Goal: Task Accomplishment & Management: Manage account settings

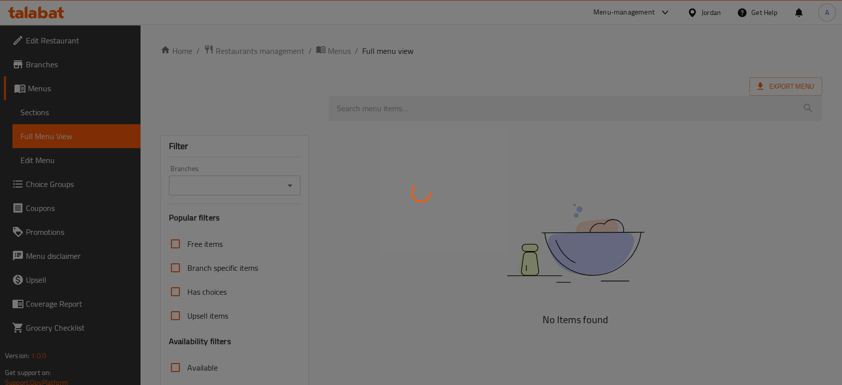
drag, startPoint x: 446, startPoint y: 212, endPoint x: 452, endPoint y: 202, distance: 11.5
click at [446, 212] on div at bounding box center [421, 192] width 842 height 385
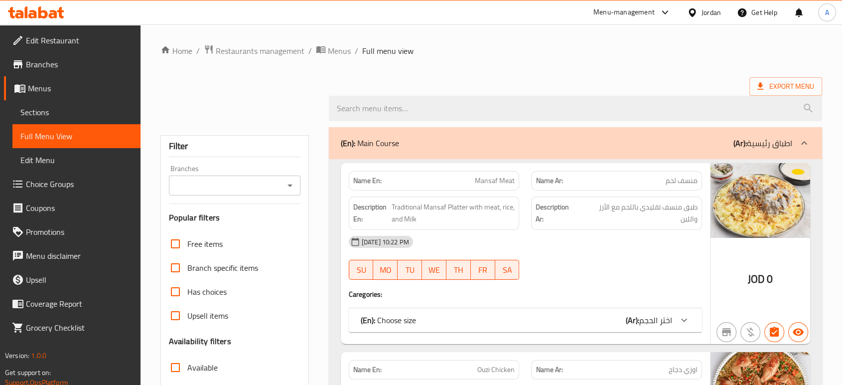
click at [697, 11] on div at bounding box center [694, 12] width 14 height 11
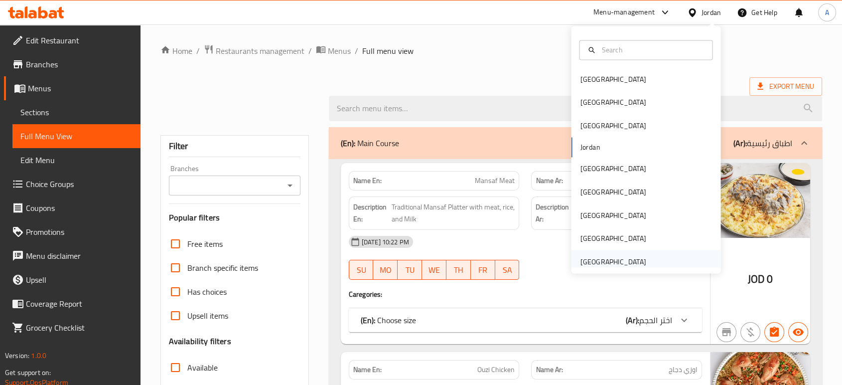
click at [635, 262] on div "United Arab Emirates" at bounding box center [613, 261] width 66 height 11
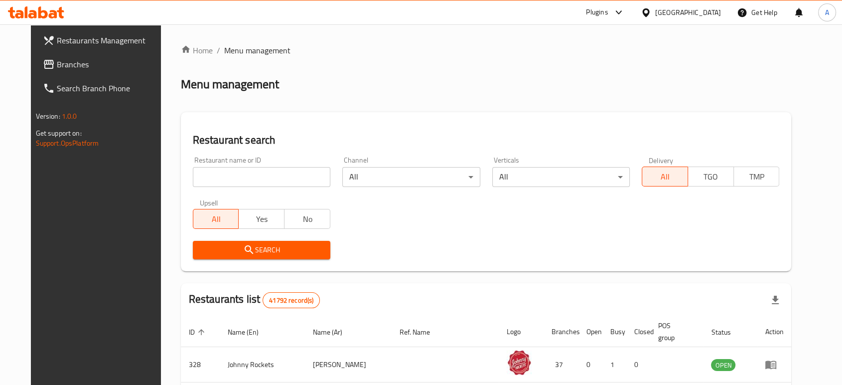
click at [78, 66] on span "Branches" at bounding box center [110, 64] width 107 height 12
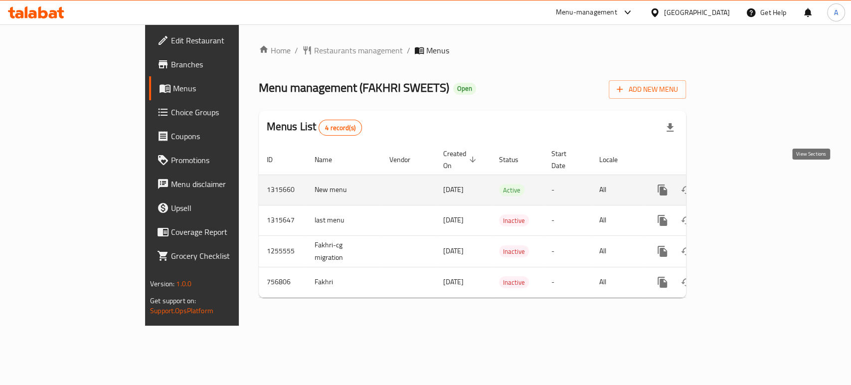
click at [739, 185] on icon "enhanced table" at bounding box center [734, 189] width 9 height 9
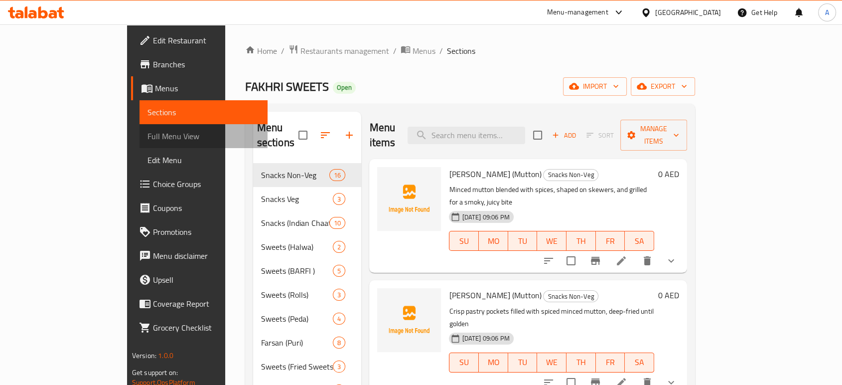
click at [148, 141] on span "Full Menu View" at bounding box center [204, 136] width 112 height 12
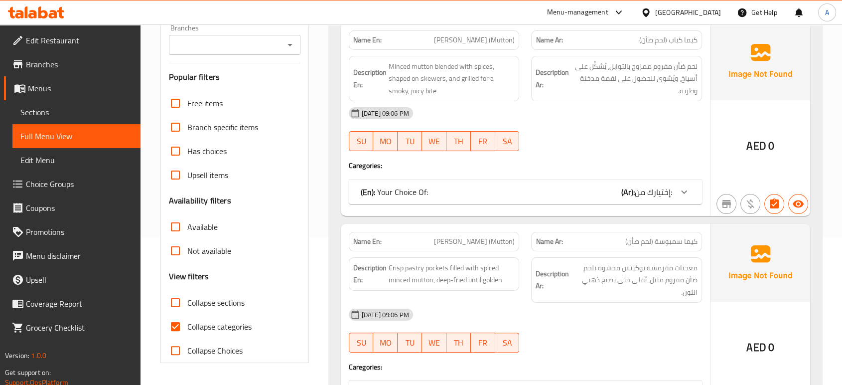
scroll to position [166, 0]
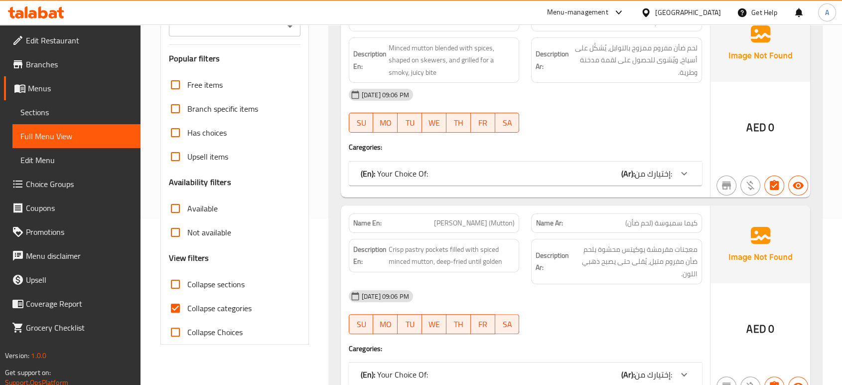
click at [229, 304] on span "Collapse categories" at bounding box center [219, 308] width 64 height 12
click at [225, 306] on span "Collapse categories" at bounding box center [219, 308] width 64 height 12
click at [187, 306] on input "Collapse categories" at bounding box center [175, 308] width 24 height 24
checkbox input "false"
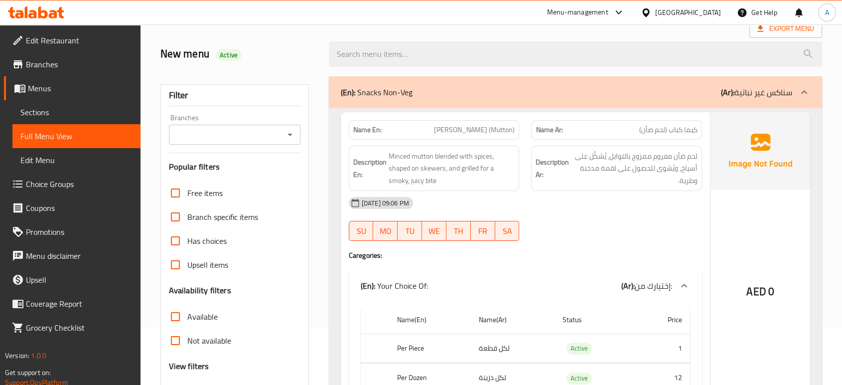
scroll to position [55, 0]
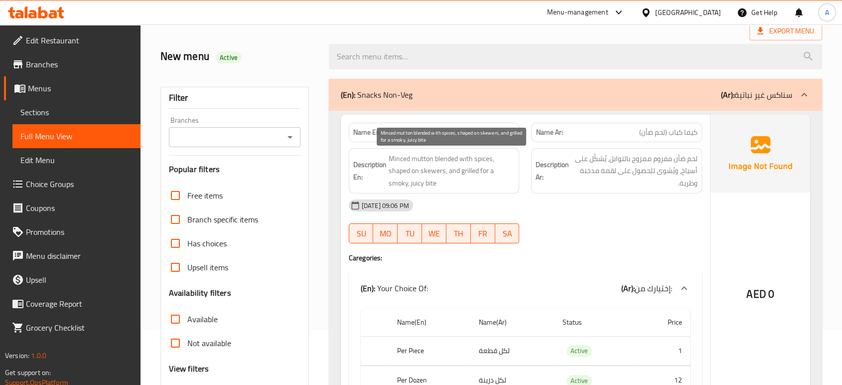
click at [474, 174] on span "Minced mutton blended with spices, shaped on skewers, and grilled for a smoky, …" at bounding box center [452, 170] width 127 height 37
click at [455, 221] on div "SU MO TU WE TH FR SA" at bounding box center [434, 233] width 183 height 32
click at [458, 178] on span "Minced mutton blended with spices, shaped on skewers, and grilled for a smoky, …" at bounding box center [452, 170] width 127 height 37
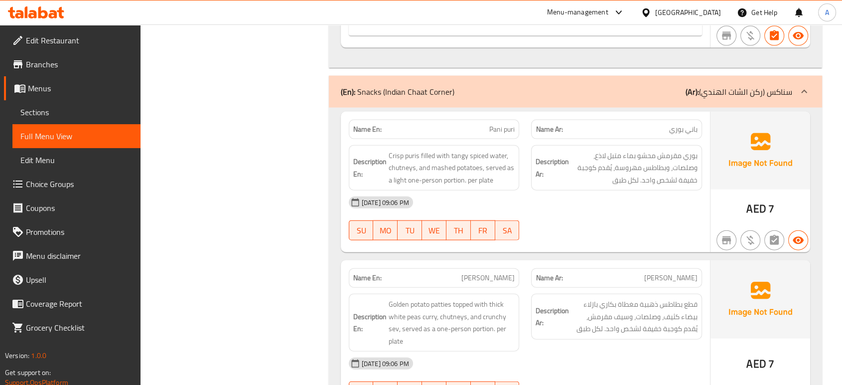
scroll to position [6019, 0]
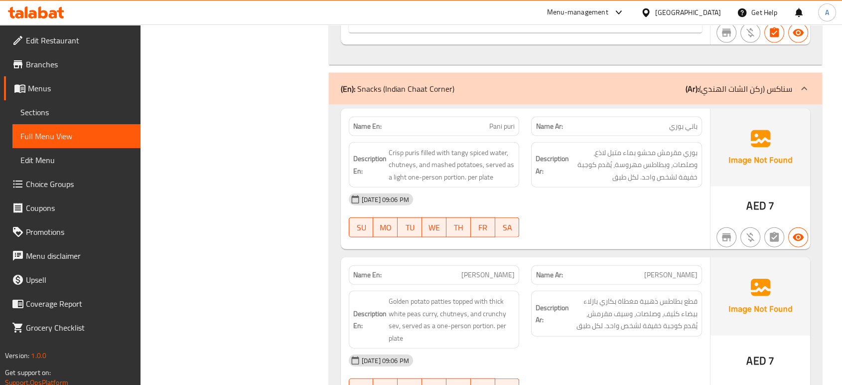
click at [435, 165] on span "Crisp puris filled with tangy spiced water, chutneys, and mashed potatoes, serv…" at bounding box center [452, 165] width 127 height 37
click at [571, 208] on div "03-10-2025 09:06 PM SU MO TU WE TH FR SA" at bounding box center [525, 215] width 365 height 56
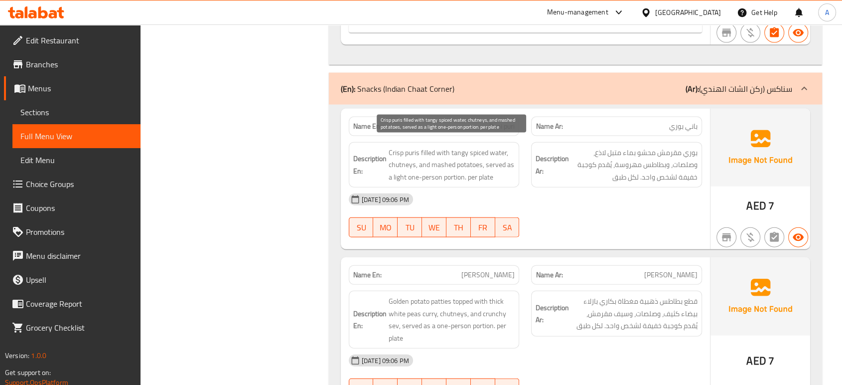
click at [505, 166] on span "Crisp puris filled with tangy spiced water, chutneys, and mashed potatoes, serv…" at bounding box center [452, 165] width 127 height 37
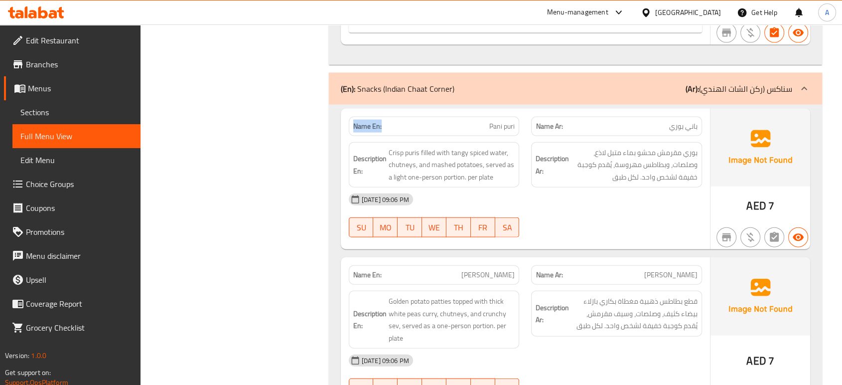
drag, startPoint x: 369, startPoint y: 117, endPoint x: 338, endPoint y: 120, distance: 31.5
copy strong "Name En:"
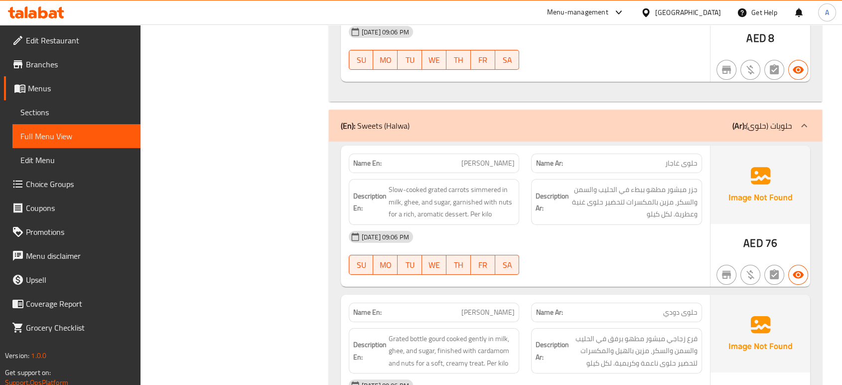
scroll to position [7570, 0]
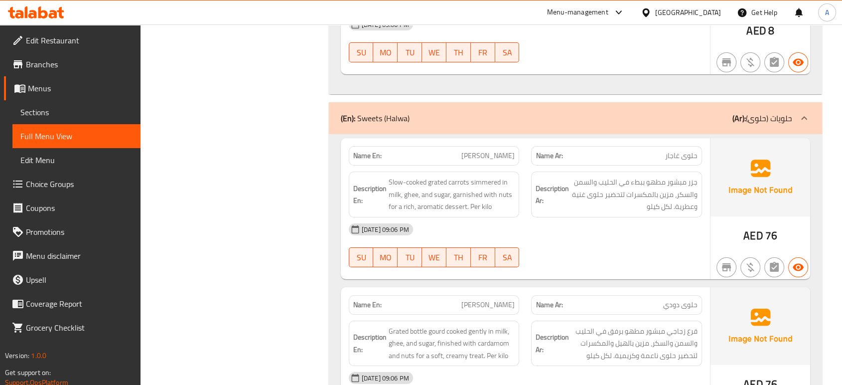
click at [457, 193] on div "Description En: Slow-cooked grated carrots simmered in milk, ghee, and sugar, g…" at bounding box center [434, 194] width 171 height 46
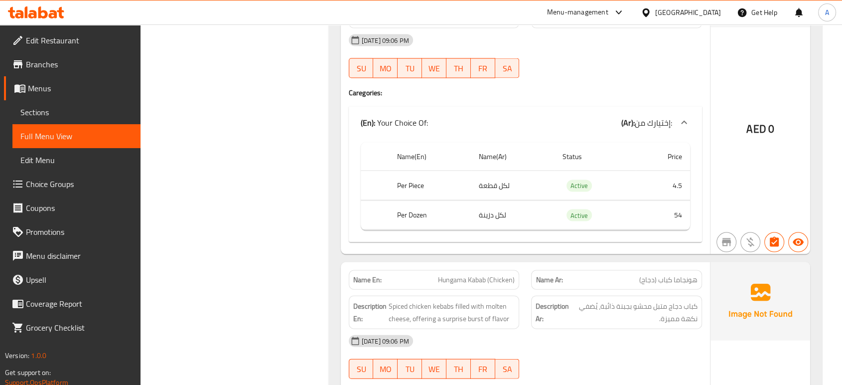
scroll to position [2215, 0]
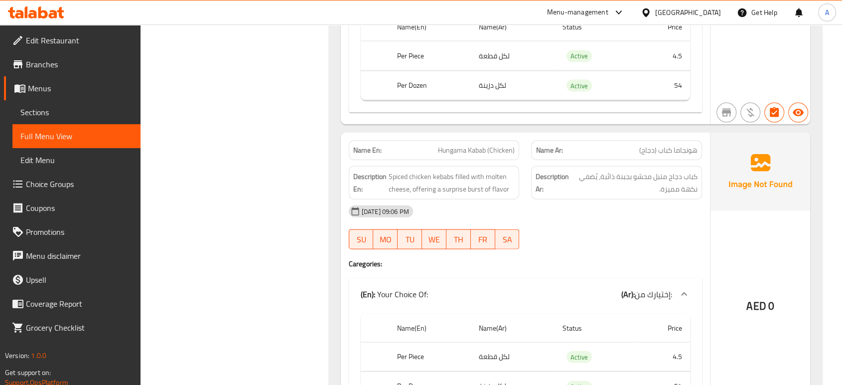
click at [466, 151] on span "Hungama Kabab (Chicken)" at bounding box center [476, 150] width 77 height 10
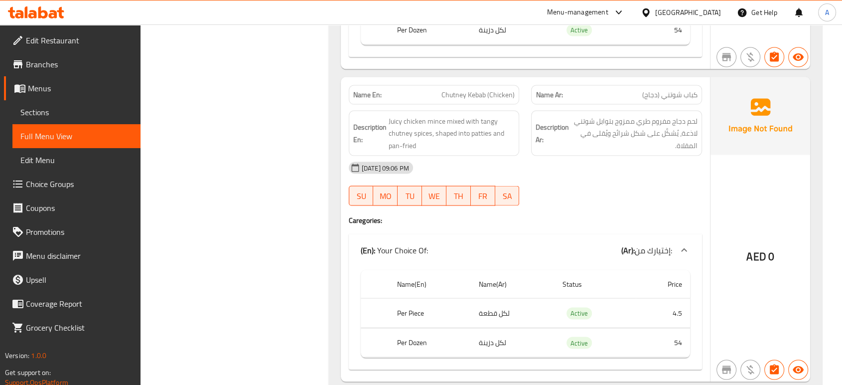
scroll to position [1991, 0]
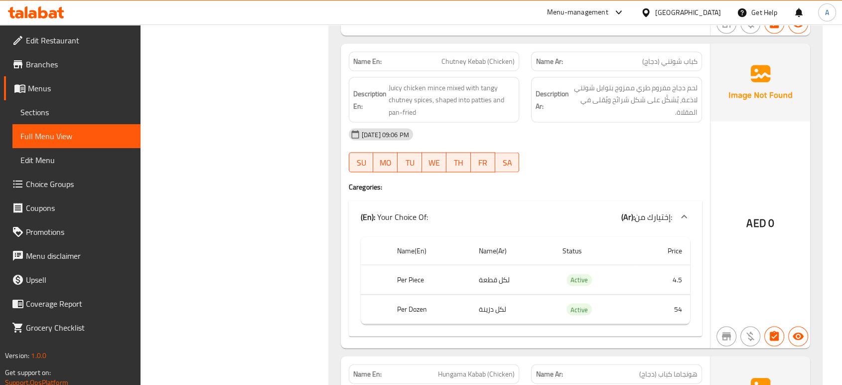
click at [526, 133] on div "03-10-2025 09:06 PM" at bounding box center [525, 135] width 365 height 24
click at [480, 149] on div "SU MO TU WE TH FR SA" at bounding box center [434, 163] width 183 height 32
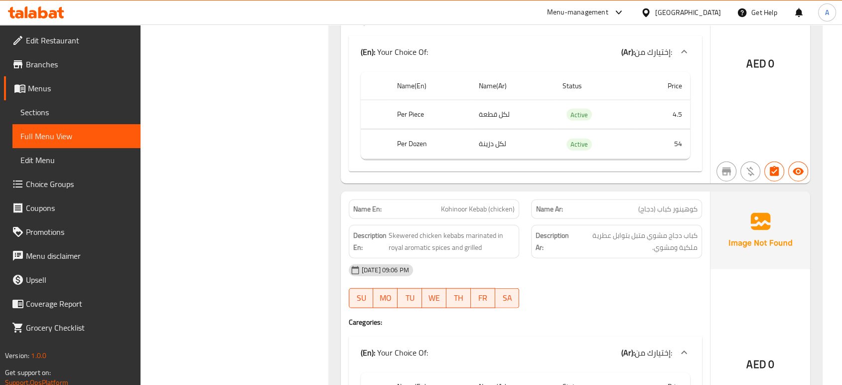
scroll to position [2489, 0]
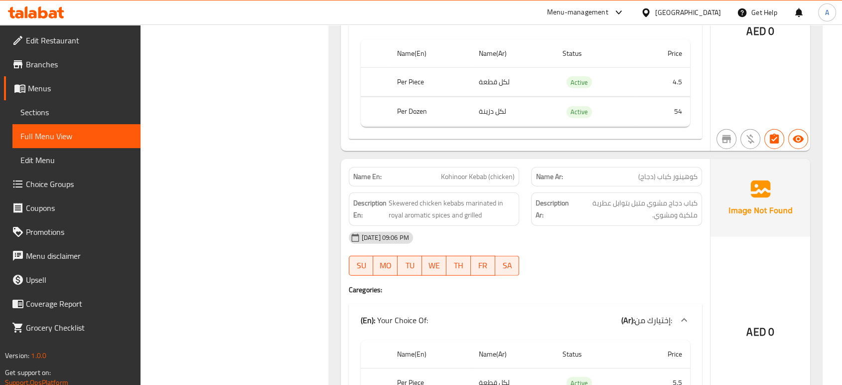
click at [522, 81] on td "لكل قطعة" at bounding box center [513, 81] width 84 height 29
click at [529, 75] on td "لكل قطعة" at bounding box center [513, 81] width 84 height 29
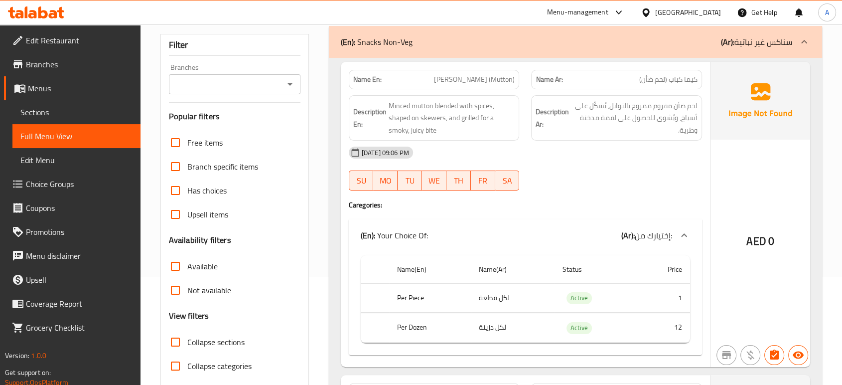
scroll to position [111, 0]
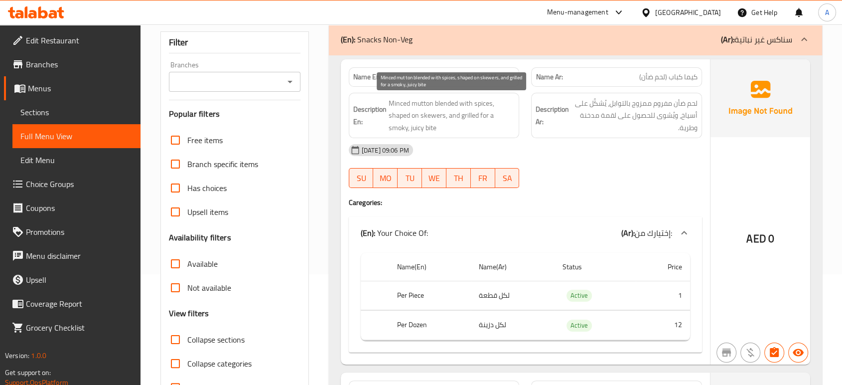
click at [439, 130] on span "Minced mutton blended with spices, shaped on skewers, and grilled for a smoky, …" at bounding box center [452, 115] width 127 height 37
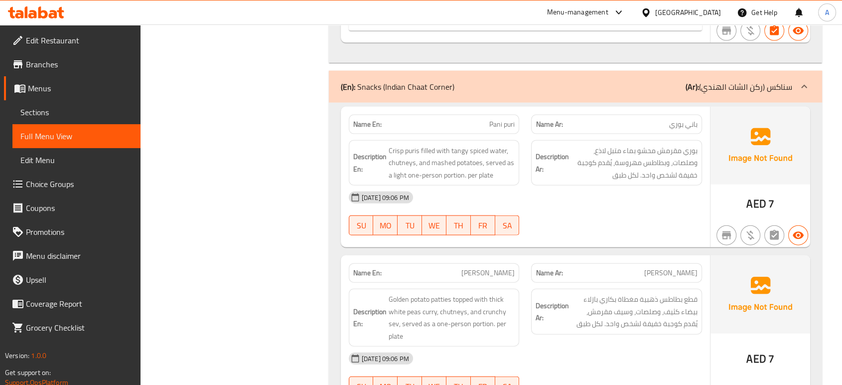
scroll to position [5964, 0]
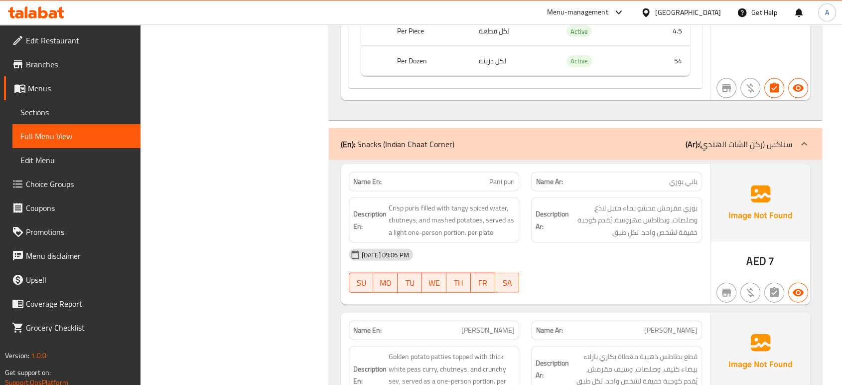
click at [500, 179] on span "Pani puri" at bounding box center [501, 181] width 25 height 10
click at [486, 229] on span "Crisp puris filled with tangy spiced water, chutneys, and mashed potatoes, serv…" at bounding box center [452, 220] width 127 height 37
click at [587, 256] on div "03-10-2025 09:06 PM" at bounding box center [525, 255] width 365 height 24
click at [509, 197] on div "Description En: Crisp puris filled with tangy spiced water, chutneys, and mashe…" at bounding box center [434, 220] width 171 height 46
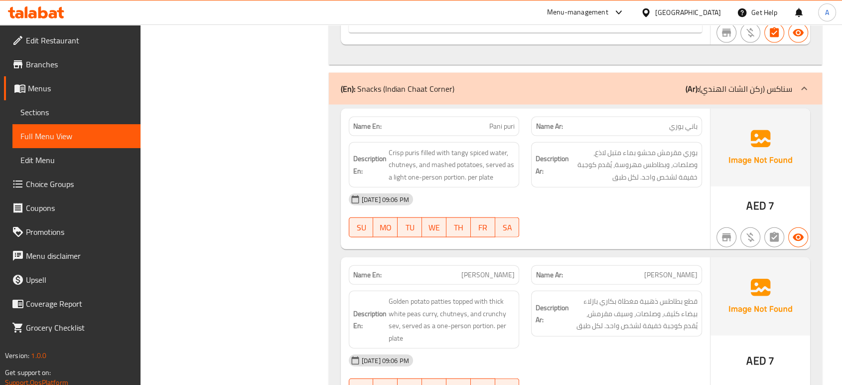
scroll to position [18796, 0]
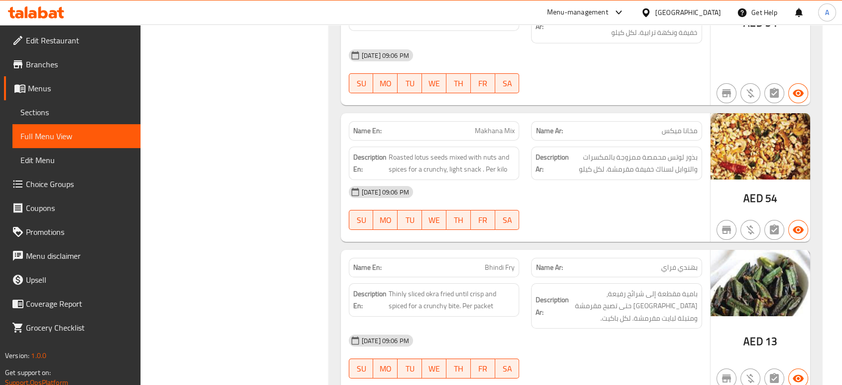
click at [458, 361] on span "TH" at bounding box center [459, 368] width 16 height 14
type button "4"
click at [523, 252] on div "Name En: Bhindi Fry" at bounding box center [434, 267] width 183 height 31
click at [664, 328] on div "03-10-2025 09:06 PM" at bounding box center [525, 340] width 365 height 24
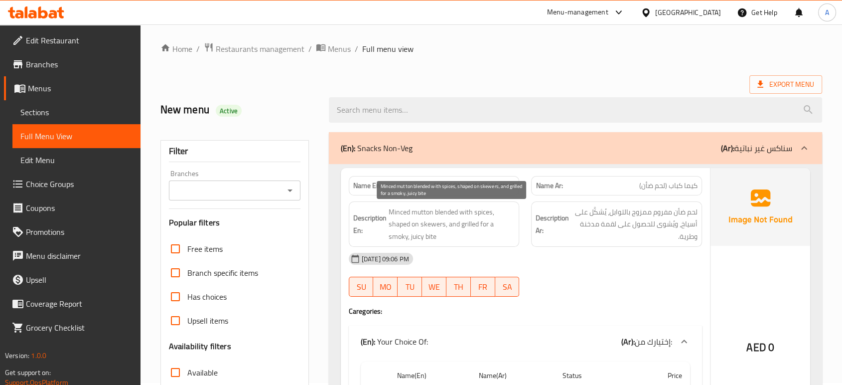
scroll to position [0, 0]
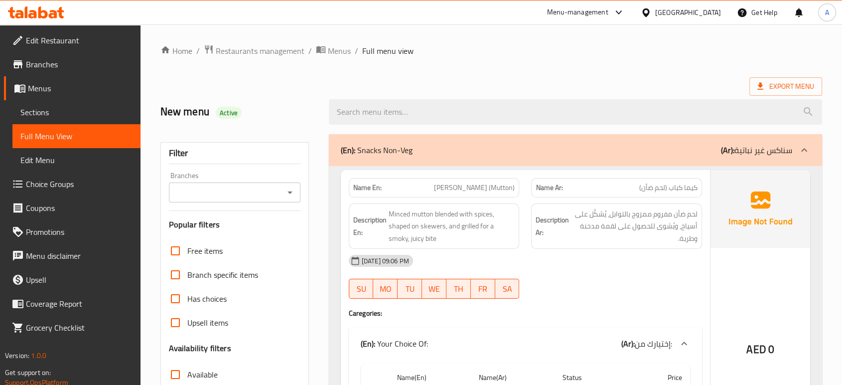
click at [593, 280] on div "03-10-2025 09:06 PM SU MO TU WE TH FR SA" at bounding box center [525, 277] width 365 height 56
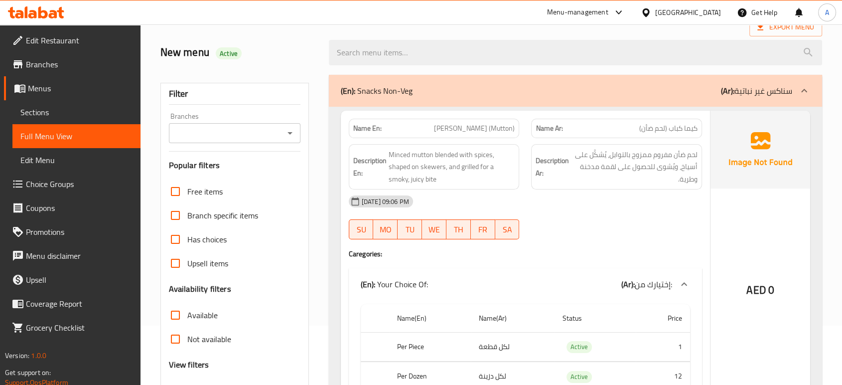
scroll to position [111, 0]
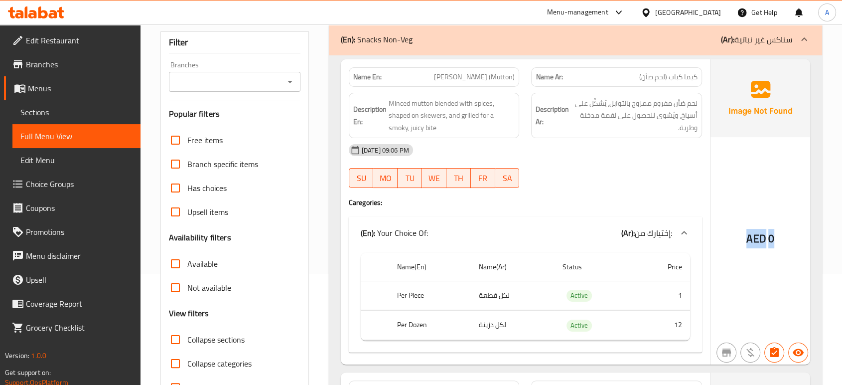
drag, startPoint x: 780, startPoint y: 237, endPoint x: 742, endPoint y: 243, distance: 38.8
click at [742, 243] on div "AED 0" at bounding box center [761, 211] width 100 height 305
click at [572, 134] on div "Description Ar: لحم ضأن مفروم ممزوج بالتوابل، يُشكَّل على أسياخ، ويُشوى للحصول …" at bounding box center [616, 116] width 171 height 46
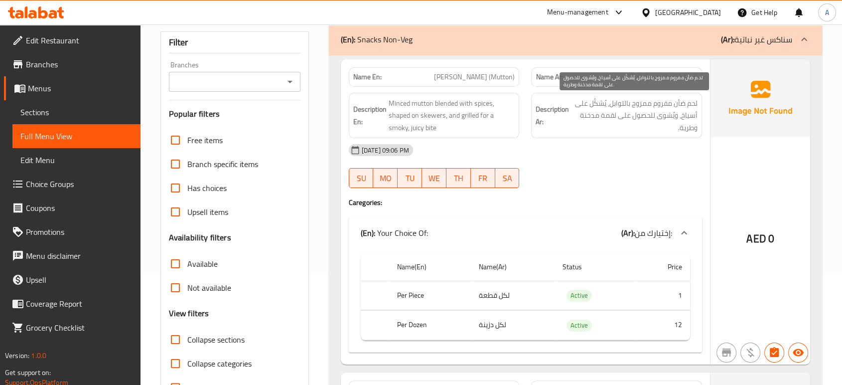
click at [577, 125] on span "لحم ضأن مفروم ممزوج بالتوابل، يُشكَّل على أسياخ، ويُشوى للحصول على لقمة مدخنة و…" at bounding box center [634, 115] width 127 height 37
click at [712, 18] on div "United Arab Emirates" at bounding box center [681, 12] width 96 height 24
click at [694, 14] on div "United Arab Emirates" at bounding box center [688, 12] width 66 height 11
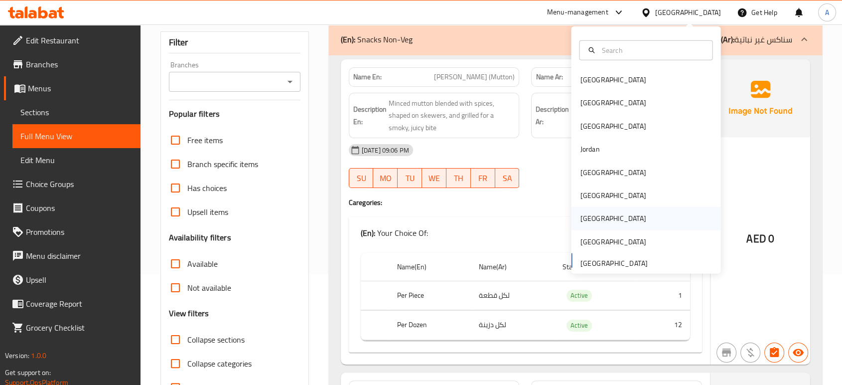
click at [593, 219] on div "[GEOGRAPHIC_DATA]" at bounding box center [613, 218] width 82 height 23
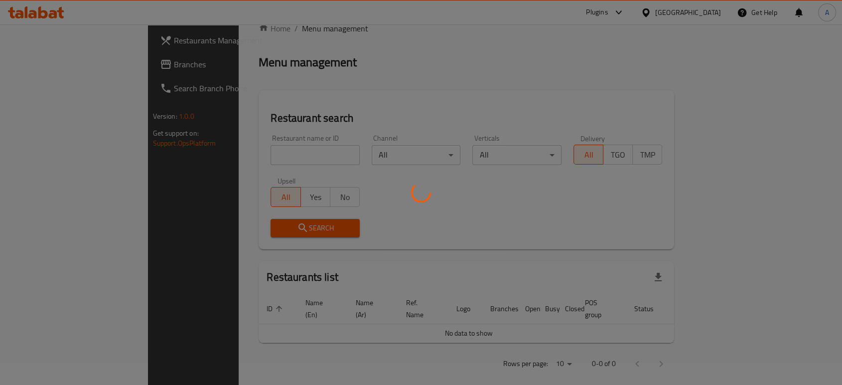
scroll to position [111, 0]
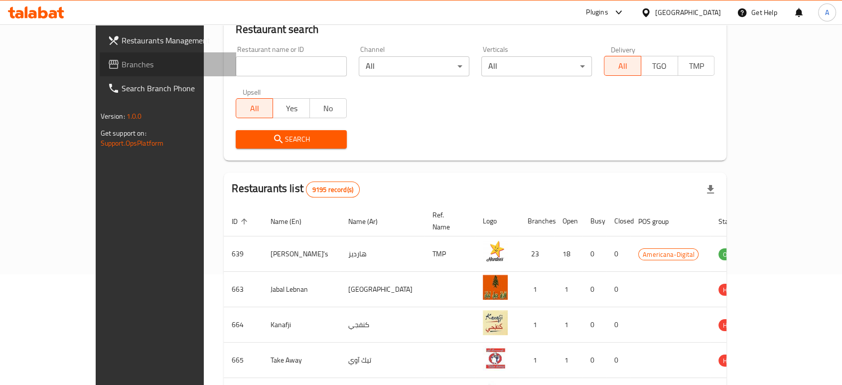
click at [122, 65] on span "Branches" at bounding box center [175, 64] width 107 height 12
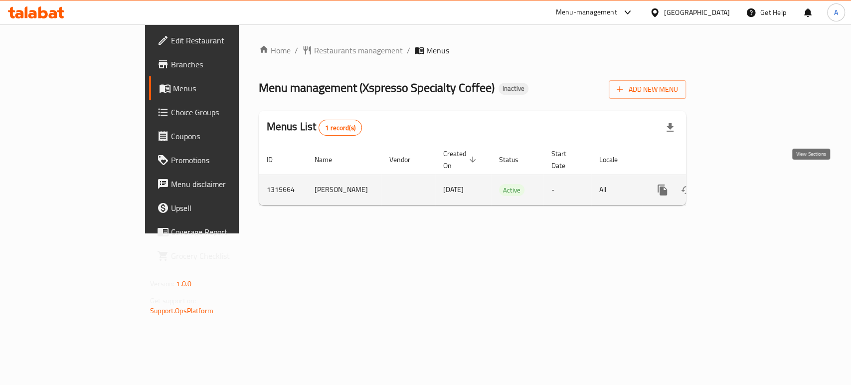
click at [746, 178] on link "enhanced table" at bounding box center [734, 190] width 24 height 24
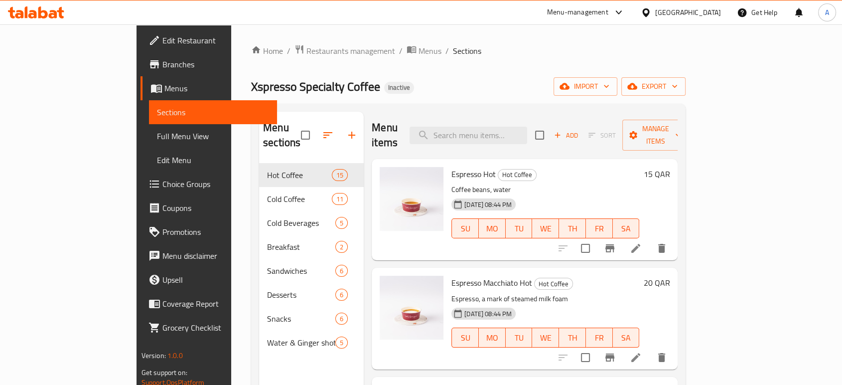
click at [516, 138] on div "Menu items Add Sort Manage items" at bounding box center [525, 135] width 306 height 47
click at [516, 133] on input "search" at bounding box center [469, 135] width 118 height 17
paste input "Special latte"
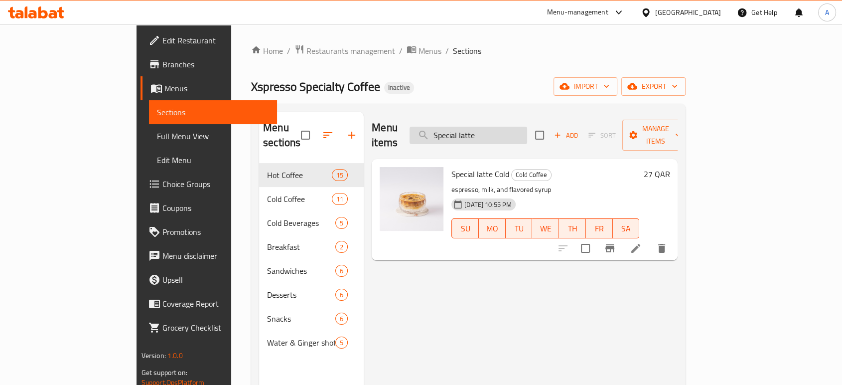
click at [519, 127] on input "Special latte" at bounding box center [469, 135] width 118 height 17
click at [518, 127] on input "Special latte" at bounding box center [469, 135] width 118 height 17
paste input "Cookies"
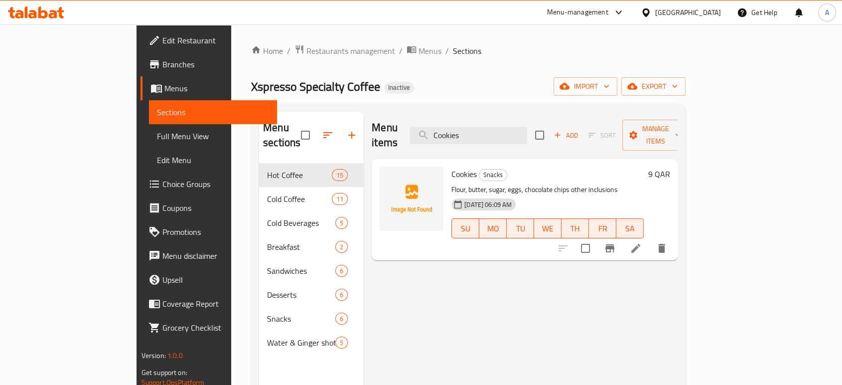
type input "Cookies"
click at [642, 242] on icon at bounding box center [636, 248] width 12 height 12
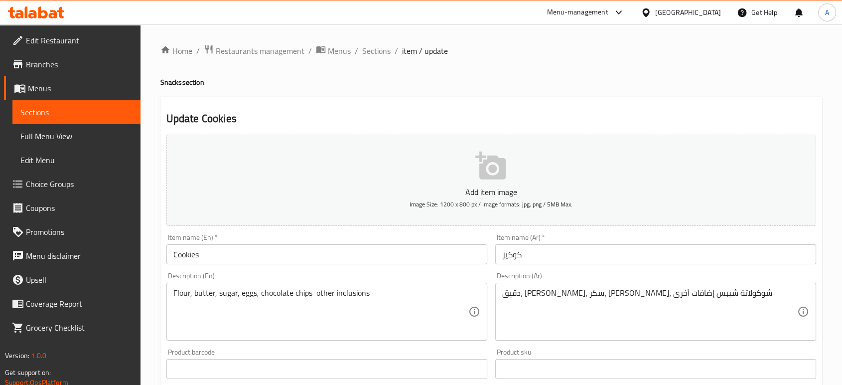
click at [605, 92] on div "Home / Restaurants management / Menus / Sections / item / update Snacks section…" at bounding box center [491, 364] width 662 height 640
click at [389, 52] on ol "Home / Restaurants management / Menus / Sections / item / update" at bounding box center [491, 50] width 662 height 13
click at [385, 52] on span "Sections" at bounding box center [376, 51] width 28 height 12
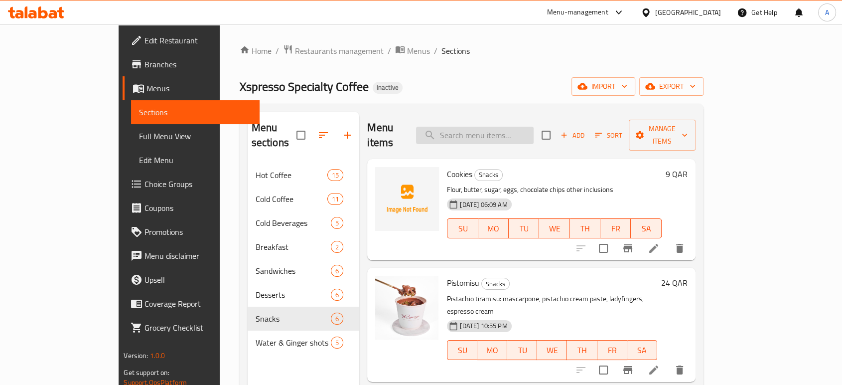
drag, startPoint x: 517, startPoint y: 119, endPoint x: 512, endPoint y: 127, distance: 9.4
click at [514, 127] on input "search" at bounding box center [475, 135] width 118 height 17
click at [512, 127] on input "search" at bounding box center [475, 135] width 118 height 17
paste input "Special latte"
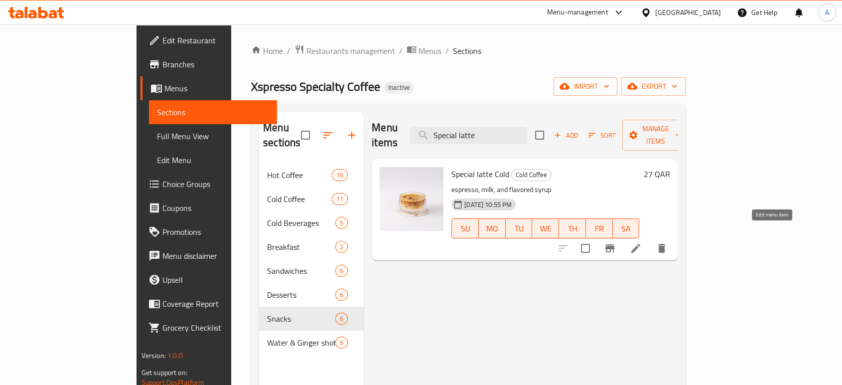
type input "Special latte"
click at [642, 242] on icon at bounding box center [636, 248] width 12 height 12
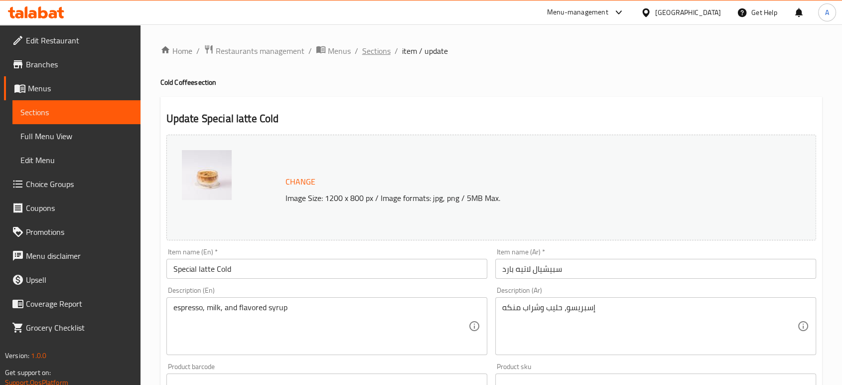
click at [366, 55] on span "Sections" at bounding box center [376, 51] width 28 height 12
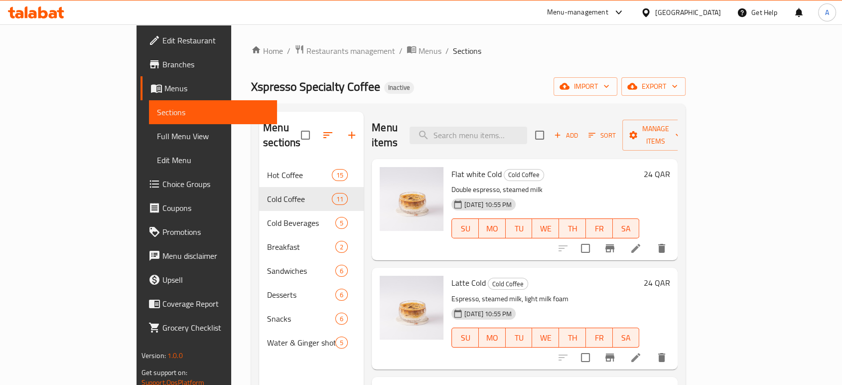
click at [149, 127] on link "Full Menu View" at bounding box center [213, 136] width 128 height 24
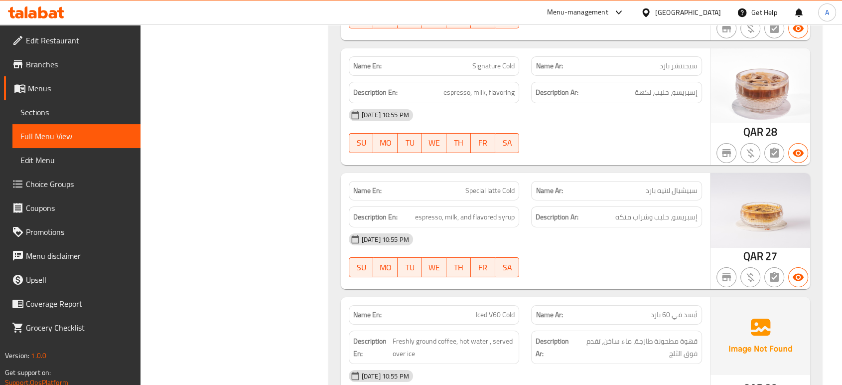
scroll to position [3433, 0]
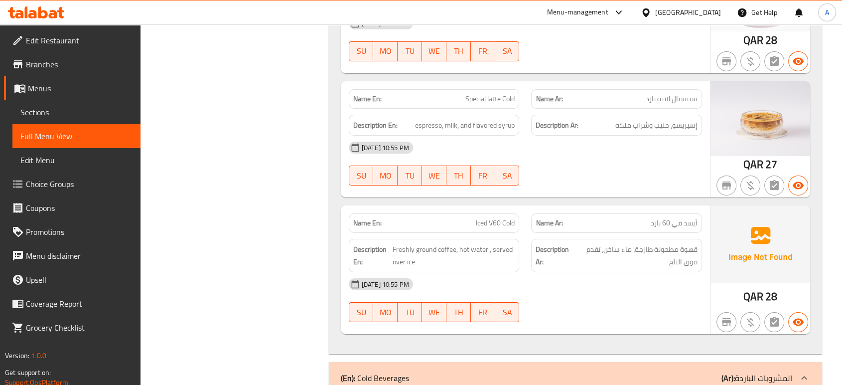
click at [565, 272] on div "[DATE] 10:55 PM" at bounding box center [525, 284] width 365 height 24
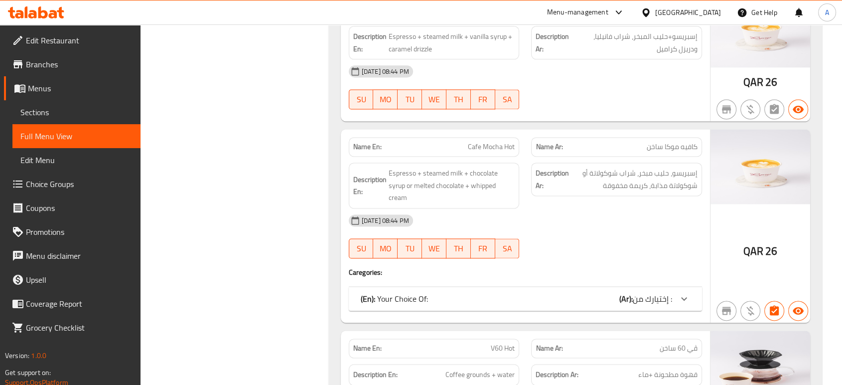
scroll to position [0, 0]
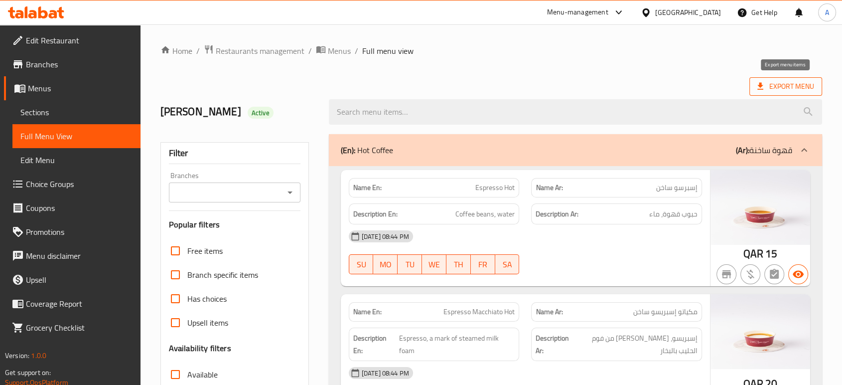
click at [785, 83] on span "Export Menu" at bounding box center [786, 86] width 57 height 12
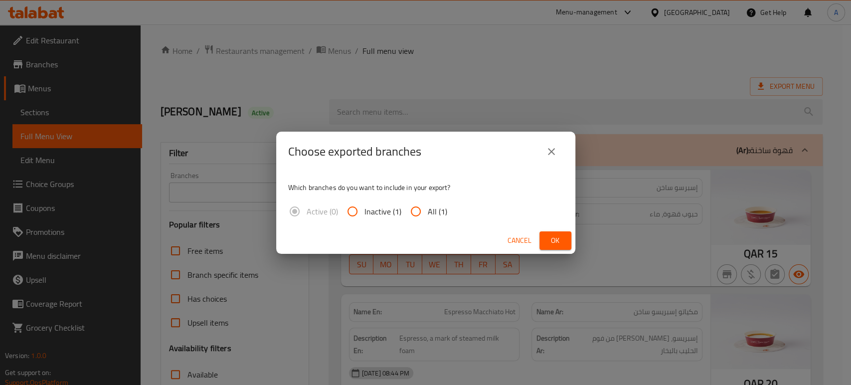
click at [442, 206] on span "All (1)" at bounding box center [437, 211] width 19 height 12
click at [428, 206] on input "All (1)" at bounding box center [416, 211] width 24 height 24
radio input "true"
click at [546, 235] on button "Ok" at bounding box center [555, 240] width 32 height 18
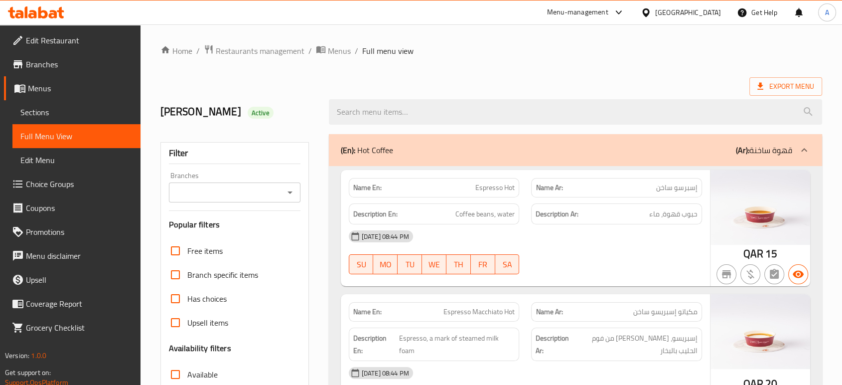
click at [50, 36] on span "Edit Restaurant" at bounding box center [79, 40] width 107 height 12
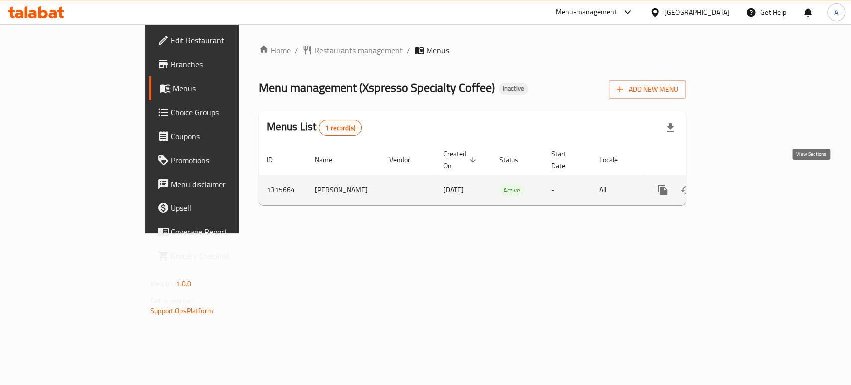
click at [746, 178] on link "enhanced table" at bounding box center [734, 190] width 24 height 24
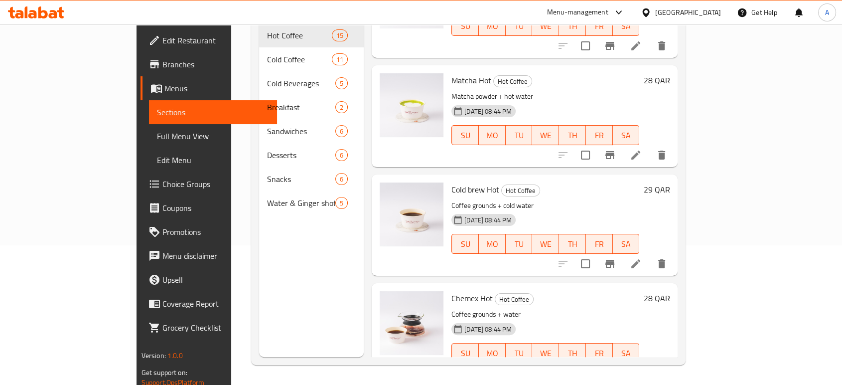
scroll to position [1107, 0]
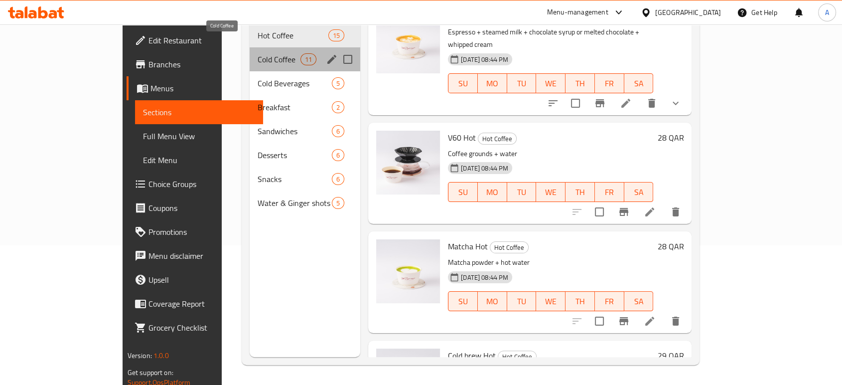
drag, startPoint x: 231, startPoint y: 48, endPoint x: 459, endPoint y: 140, distance: 246.0
click at [258, 53] on span "Cold Coffee" at bounding box center [279, 59] width 42 height 12
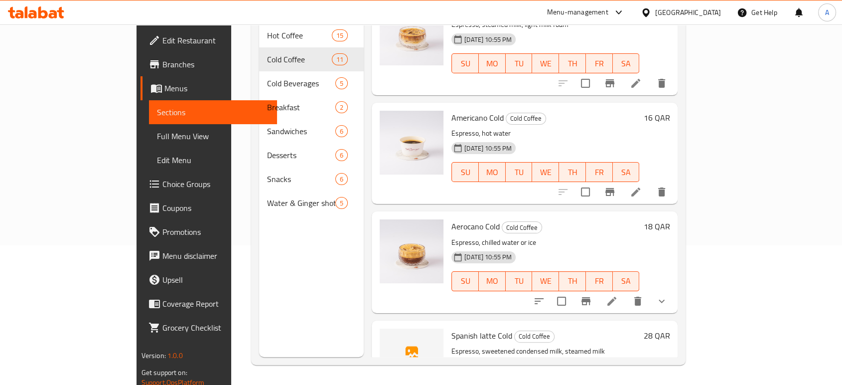
scroll to position [221, 0]
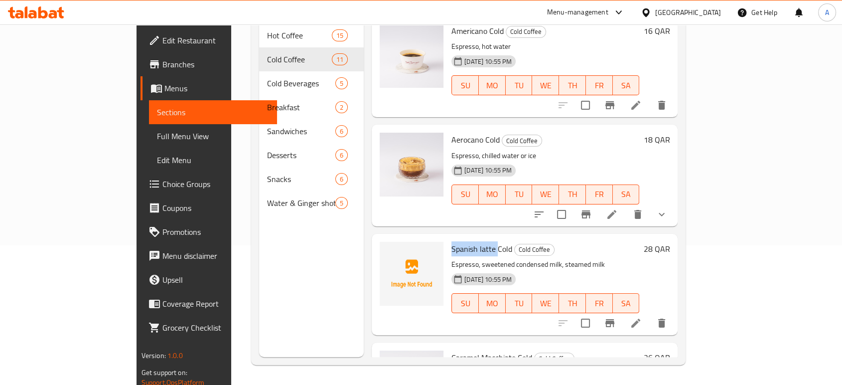
drag, startPoint x: 464, startPoint y: 234, endPoint x: 418, endPoint y: 234, distance: 45.8
click at [452, 241] on span "Spanish latte Cold" at bounding box center [482, 248] width 61 height 15
copy span "Spanish latte"
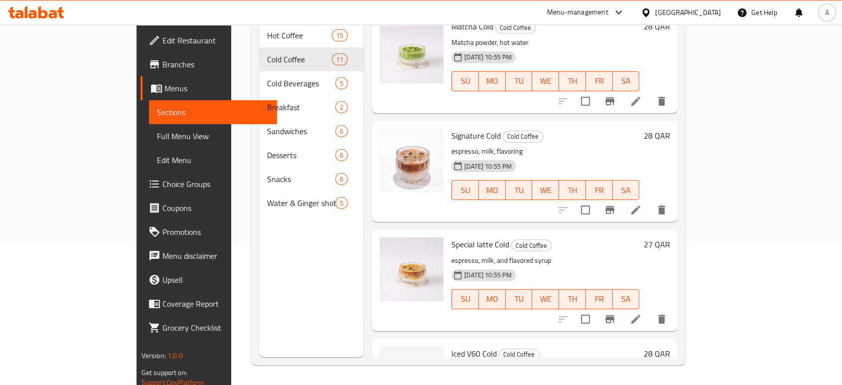
scroll to position [837, 0]
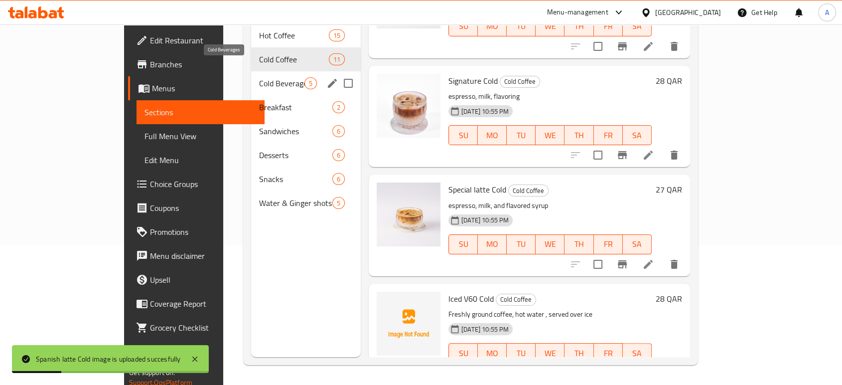
click at [259, 77] on span "Cold Beverages" at bounding box center [281, 83] width 45 height 12
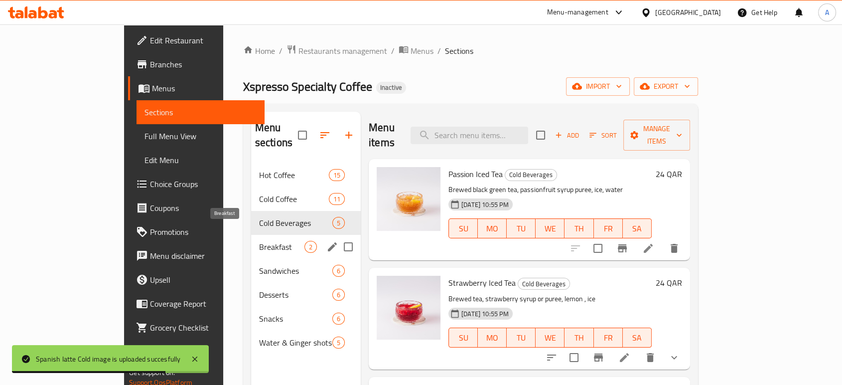
click at [259, 241] on span "Breakfast" at bounding box center [281, 247] width 45 height 12
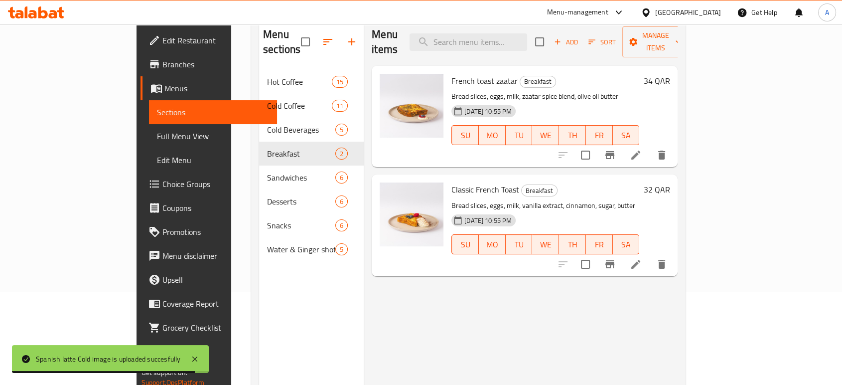
scroll to position [140, 0]
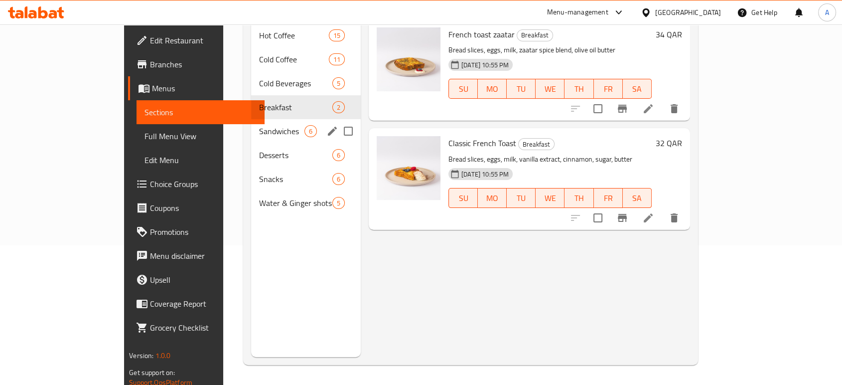
click at [251, 119] on div "Sandwiches 6" at bounding box center [306, 131] width 110 height 24
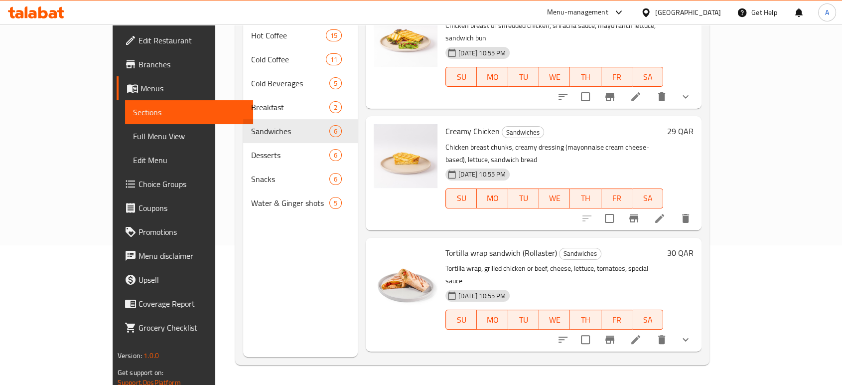
scroll to position [293, 0]
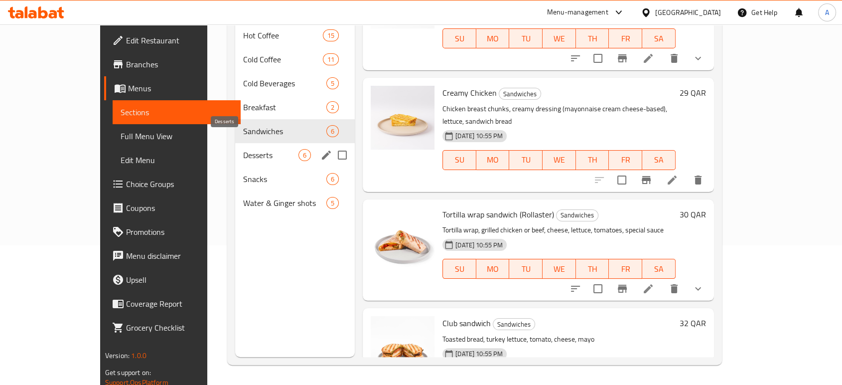
click at [243, 149] on span "Desserts" at bounding box center [270, 155] width 55 height 12
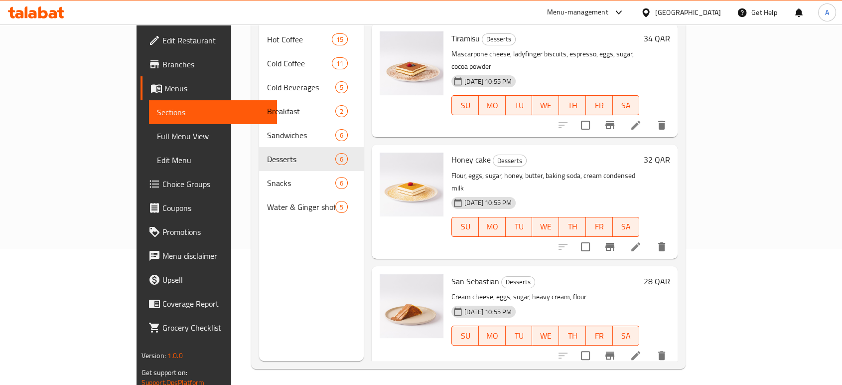
scroll to position [140, 0]
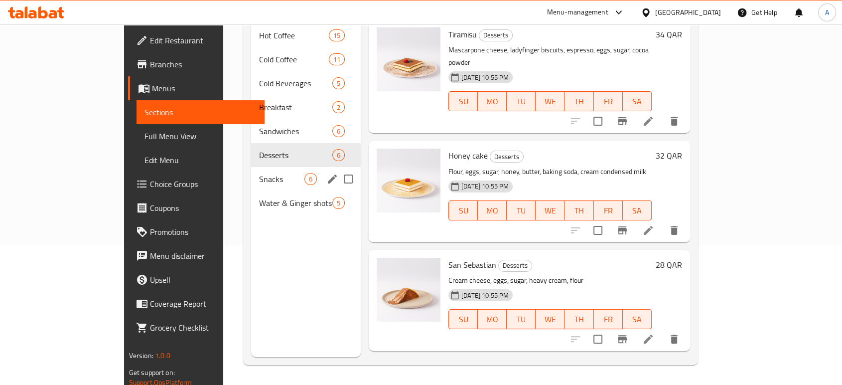
click at [259, 173] on span "Snacks" at bounding box center [281, 179] width 45 height 12
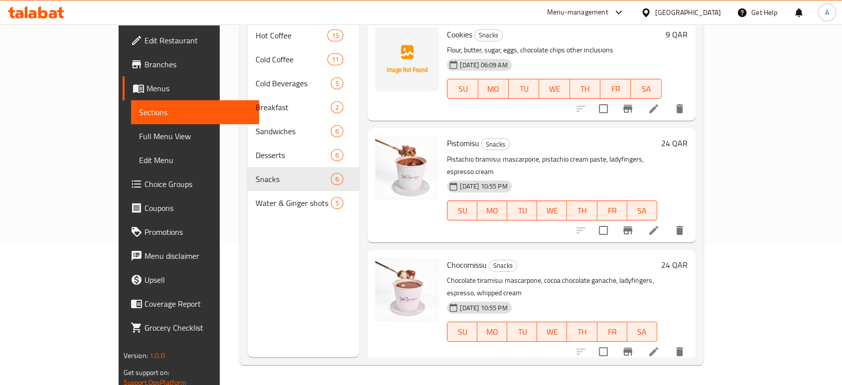
scroll to position [84, 0]
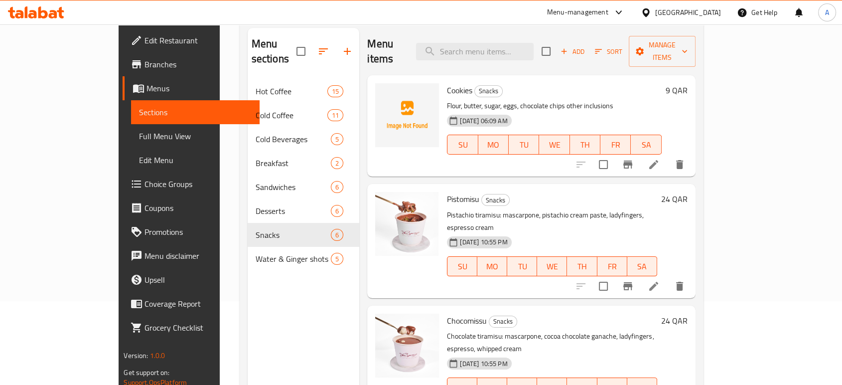
click at [447, 83] on span "Cookies" at bounding box center [459, 90] width 25 height 15
copy h6 "Cookies"
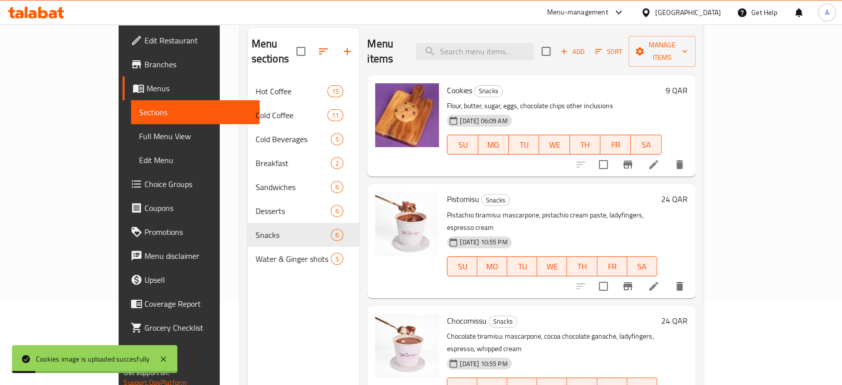
click at [538, 83] on h6 "Cookies Snacks" at bounding box center [554, 90] width 214 height 14
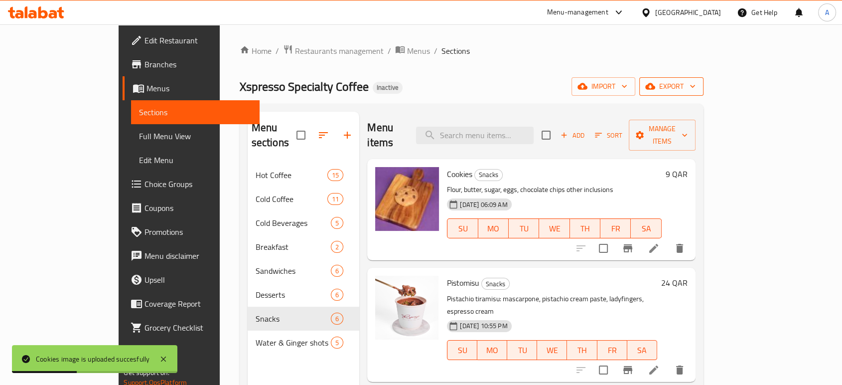
scroll to position [0, 0]
click at [704, 79] on button "export" at bounding box center [671, 86] width 64 height 18
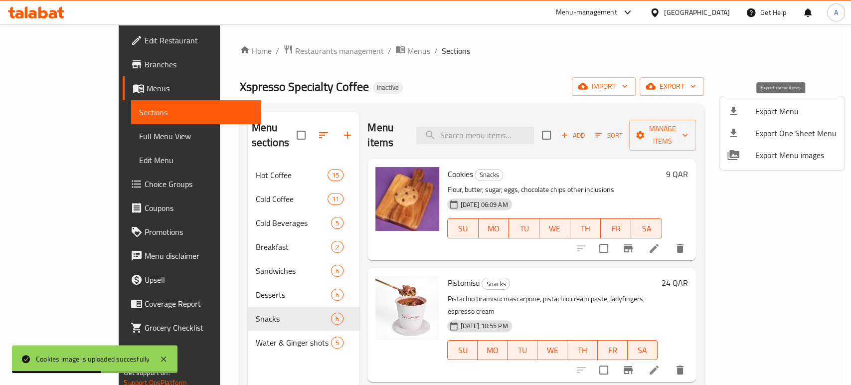
click at [782, 101] on li "Export Menu" at bounding box center [781, 111] width 125 height 22
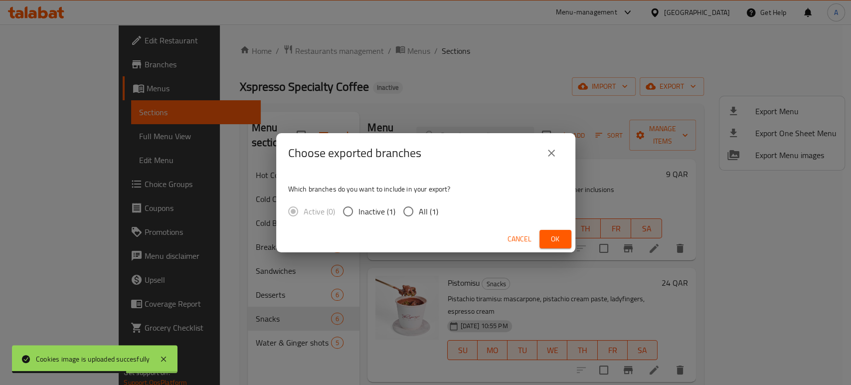
click at [423, 209] on span "All (1)" at bounding box center [428, 211] width 19 height 12
click at [419, 209] on input "All (1)" at bounding box center [408, 211] width 21 height 21
radio input "true"
click at [564, 243] on button "Ok" at bounding box center [555, 239] width 32 height 18
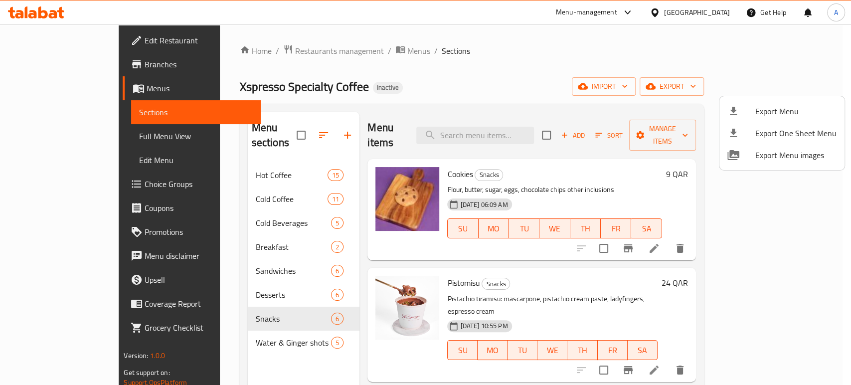
click at [437, 151] on div at bounding box center [425, 192] width 851 height 385
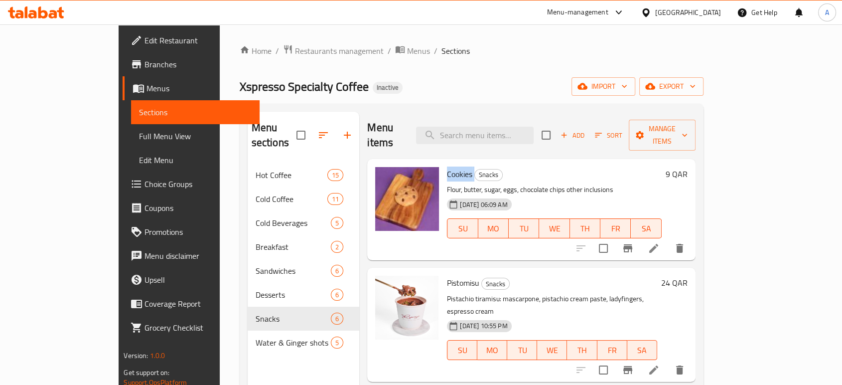
click at [443, 163] on div "Cookies Snacks Flour, butter, sugar, eggs, chocolate chips other inclusions [DA…" at bounding box center [554, 209] width 222 height 93
copy h6 "Cookies"
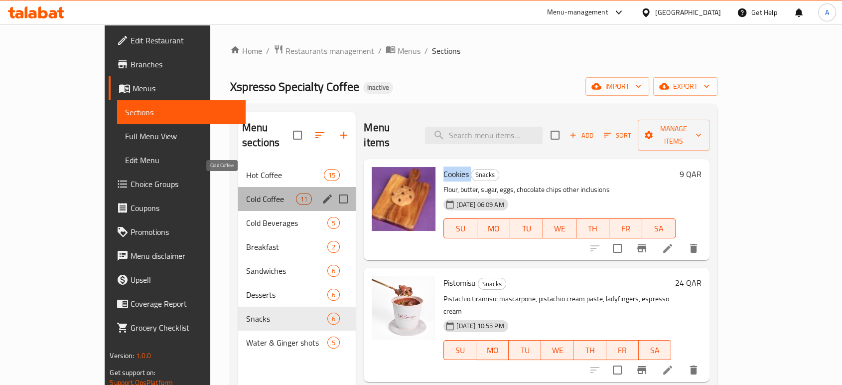
click at [246, 193] on span "Cold Coffee" at bounding box center [271, 199] width 50 height 12
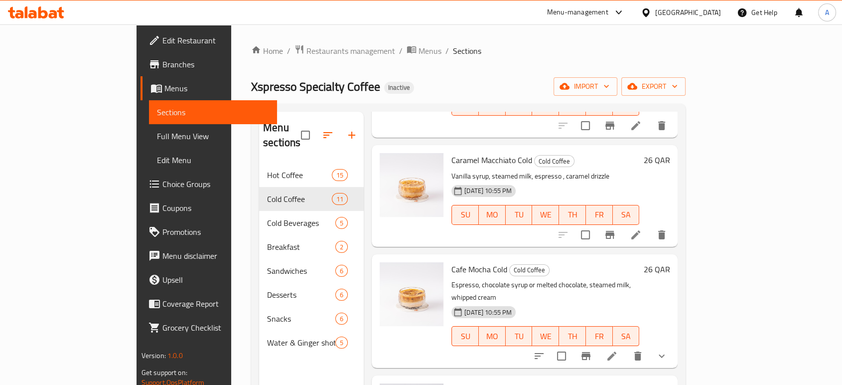
scroll to position [443, 0]
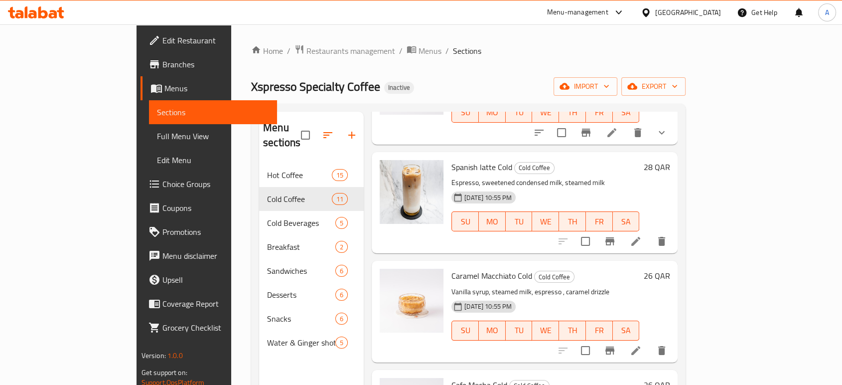
click at [454, 159] on span "Spanish latte Cold" at bounding box center [482, 166] width 61 height 15
click at [453, 159] on span "Spanish latte Cold" at bounding box center [482, 166] width 61 height 15
copy h6 "Spanish latte Cold"
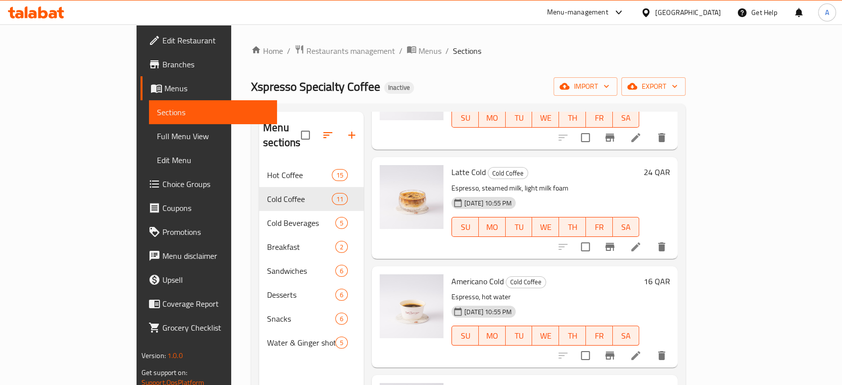
scroll to position [0, 0]
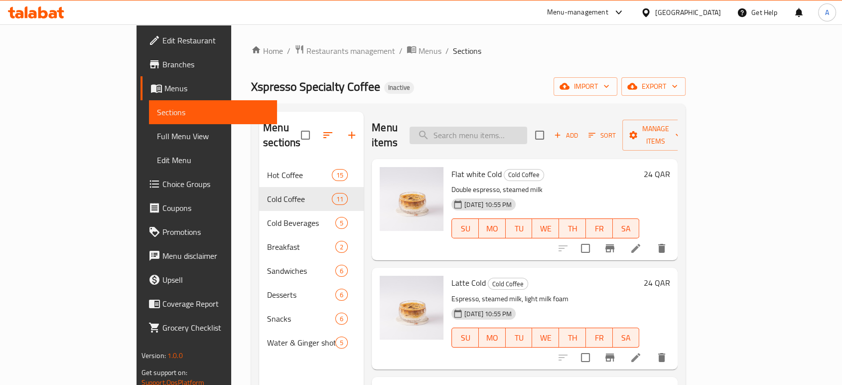
click at [494, 136] on input "search" at bounding box center [469, 135] width 118 height 17
paste input "Special latte"
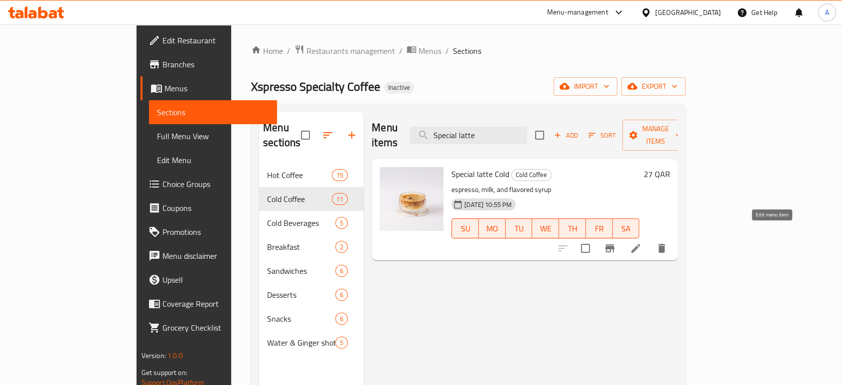
type input "Special latte"
click at [642, 242] on icon at bounding box center [636, 248] width 12 height 12
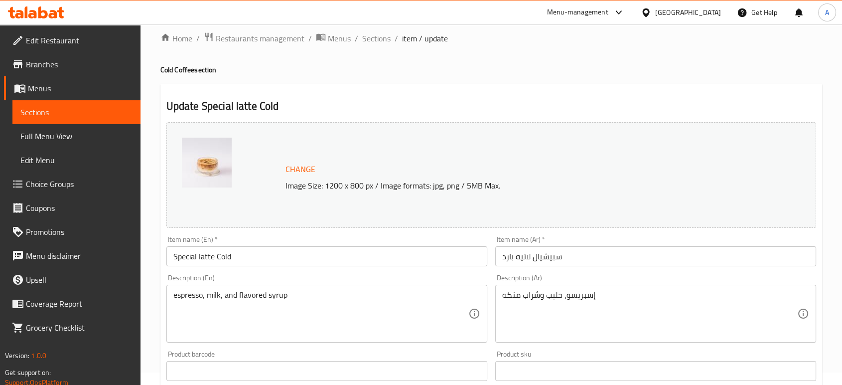
scroll to position [8, 0]
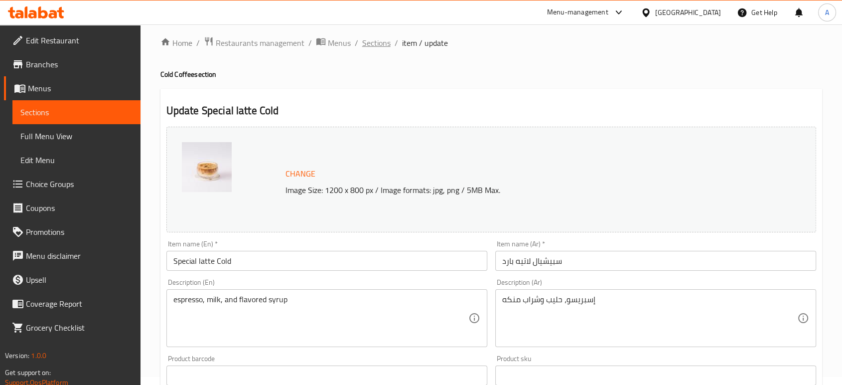
click at [381, 46] on span "Sections" at bounding box center [376, 43] width 28 height 12
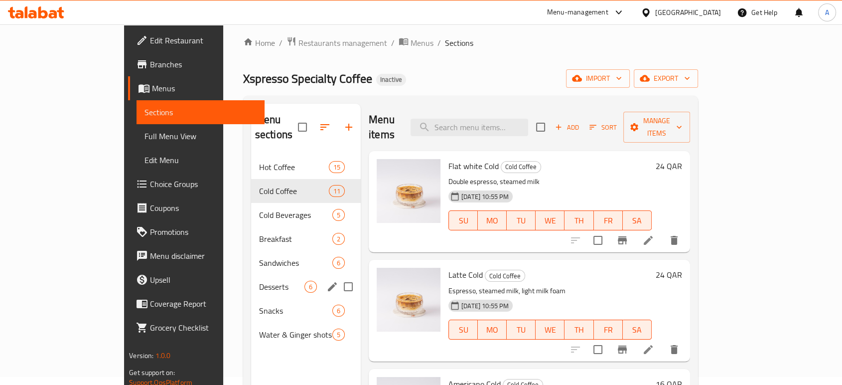
click at [251, 278] on div "Desserts 6" at bounding box center [306, 287] width 110 height 24
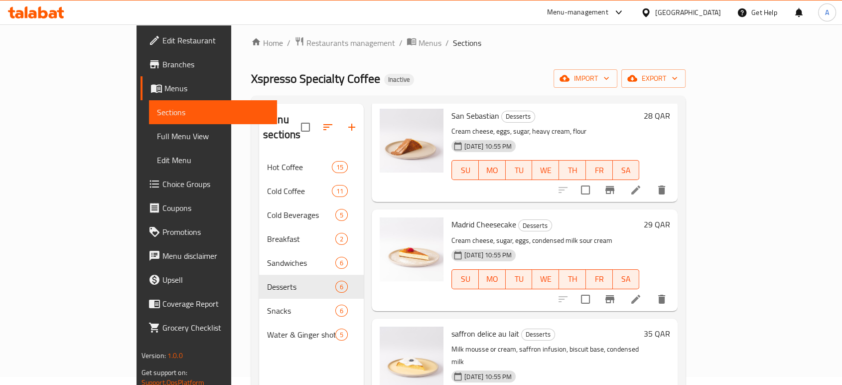
scroll to position [80, 0]
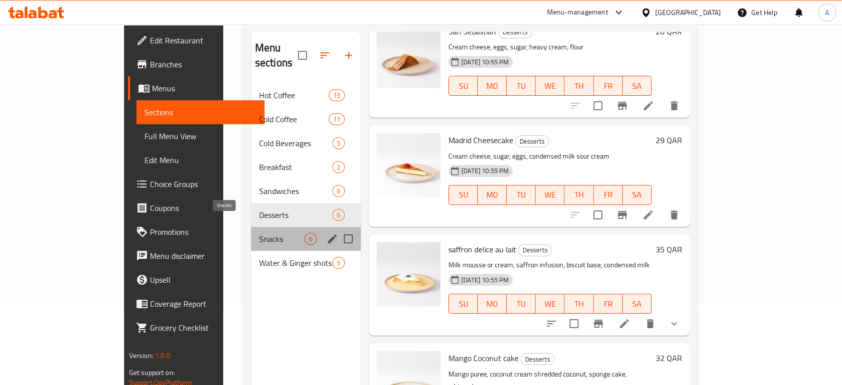
click at [259, 233] on span "Snacks" at bounding box center [281, 239] width 45 height 12
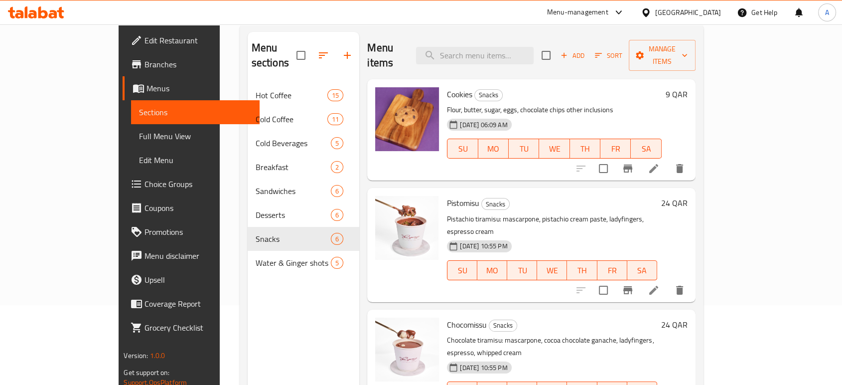
click at [692, 164] on div at bounding box center [630, 168] width 123 height 24
click at [668, 160] on li at bounding box center [654, 168] width 28 height 18
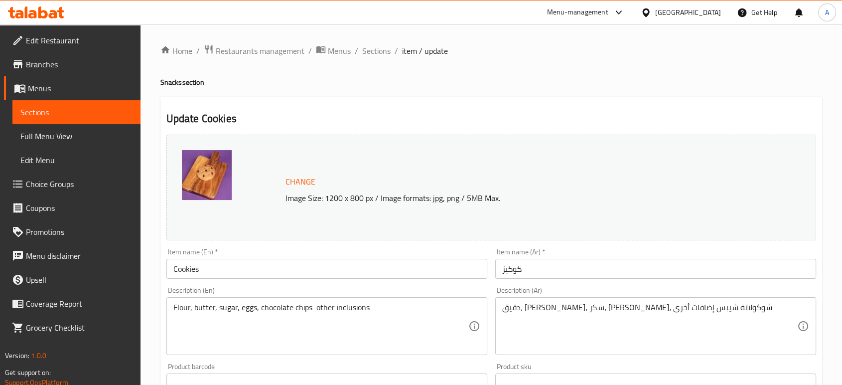
click at [195, 270] on input "Cookies" at bounding box center [326, 269] width 321 height 20
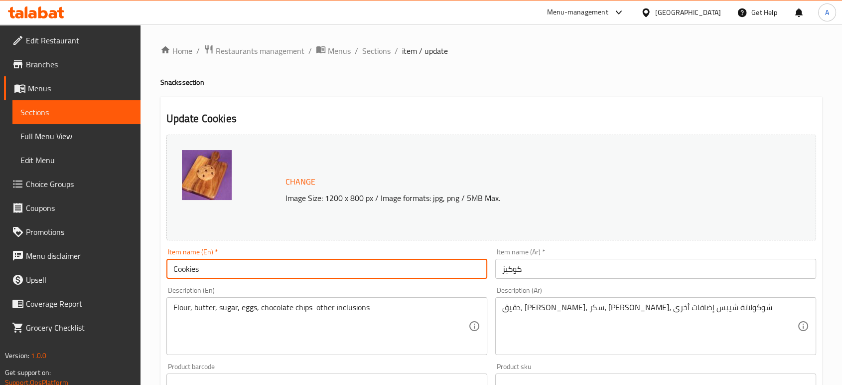
click at [195, 270] on input "Cookies" at bounding box center [326, 269] width 321 height 20
